Goal: Transaction & Acquisition: Book appointment/travel/reservation

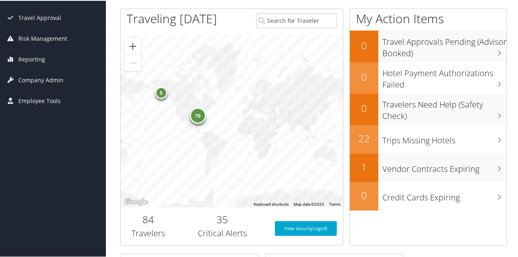
scroll to position [81, 0]
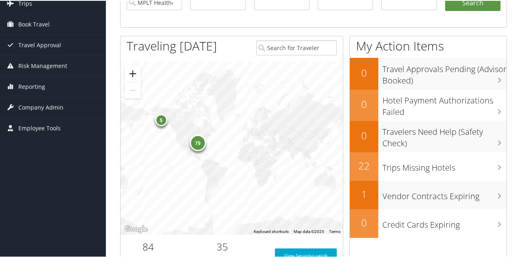
click at [134, 67] on button "Zoom in" at bounding box center [133, 73] width 16 height 16
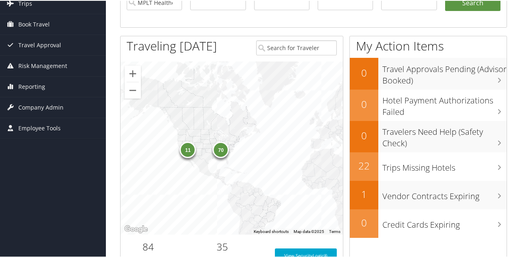
drag, startPoint x: 188, startPoint y: 105, endPoint x: 258, endPoint y: 118, distance: 71.5
click at [258, 118] on div "70 11" at bounding box center [231, 147] width 222 height 173
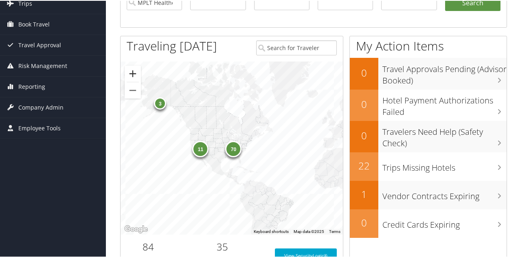
click at [139, 76] on button "Zoom in" at bounding box center [133, 73] width 16 height 16
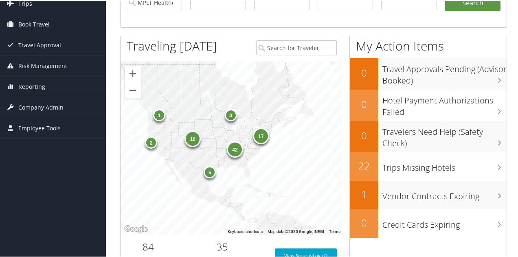
click at [232, 150] on div "42" at bounding box center [235, 148] width 16 height 16
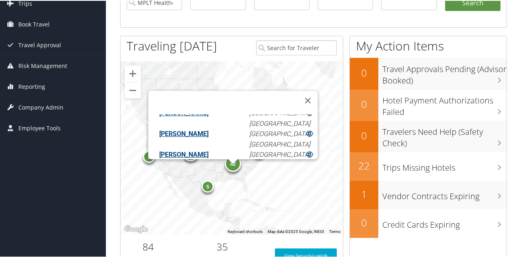
scroll to position [548, 0]
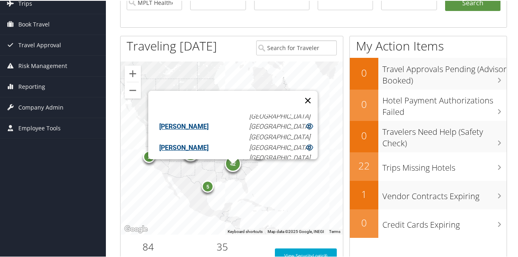
click at [307, 94] on button "Close" at bounding box center [308, 100] width 20 height 20
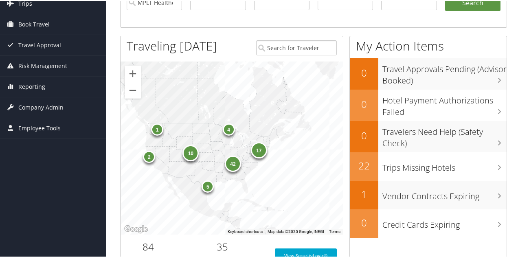
click at [206, 188] on div "5" at bounding box center [207, 185] width 12 height 12
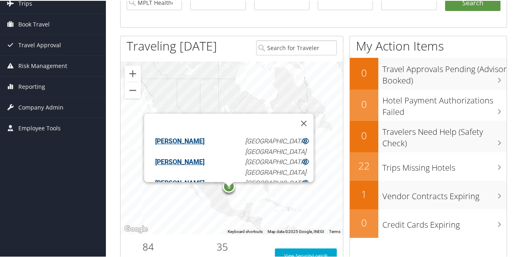
scroll to position [29, 0]
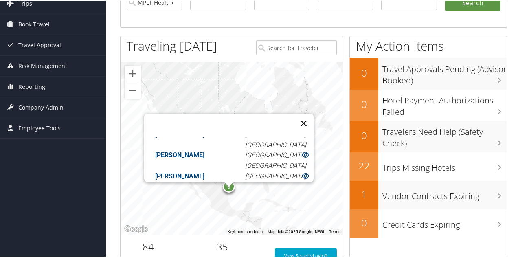
click at [300, 116] on button "Close" at bounding box center [304, 123] width 20 height 20
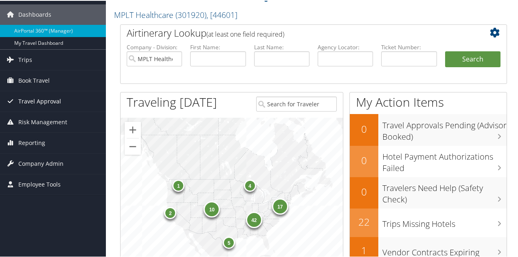
scroll to position [0, 0]
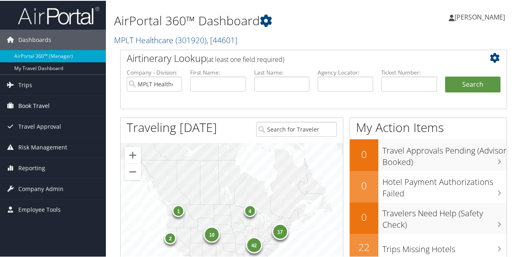
click at [53, 105] on link "Book Travel" at bounding box center [53, 105] width 106 height 20
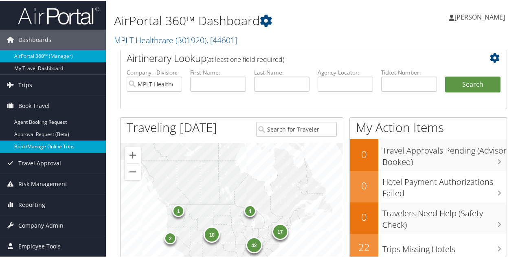
click at [55, 142] on link "Book/Manage Online Trips" at bounding box center [53, 146] width 106 height 12
